Goal: Task Accomplishment & Management: Manage account settings

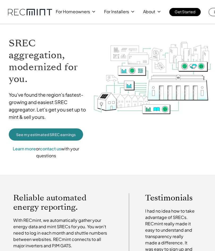
click at [72, 140] on link "See my estimated SREC earnings" at bounding box center [46, 134] width 74 height 12
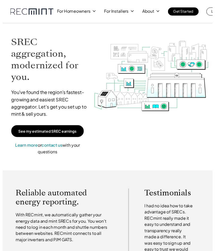
scroll to position [3, 0]
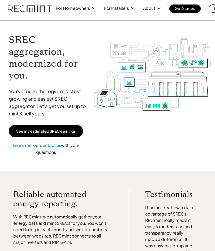
click at [206, 7] on div "For Homeowners For Installers About Get Started Log In" at bounding box center [142, 9] width 173 height 8
click at [214, 5] on p "Log In" at bounding box center [218, 8] width 10 height 7
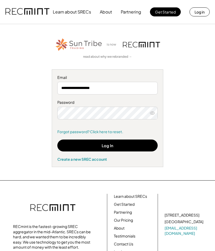
click at [142, 149] on button "Log In" at bounding box center [107, 146] width 100 height 12
click at [130, 148] on button "Log In" at bounding box center [107, 146] width 100 height 12
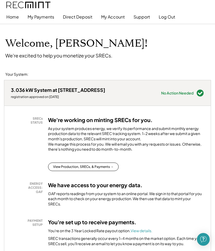
click at [117, 15] on button "My Account" at bounding box center [113, 17] width 24 height 11
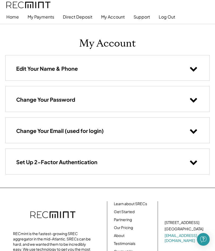
click at [50, 16] on button "My Payments" at bounding box center [41, 17] width 26 height 11
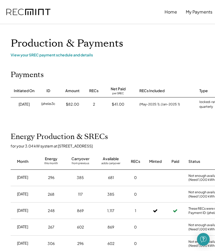
click at [174, 10] on button "Home" at bounding box center [170, 12] width 12 height 11
